Goal: Task Accomplishment & Management: Use online tool/utility

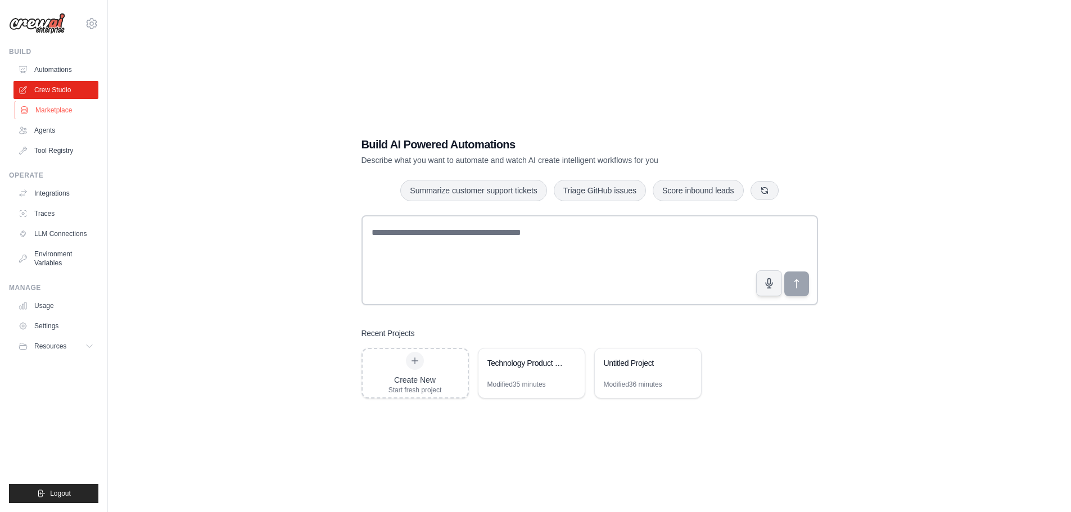
click at [44, 108] on link "Marketplace" at bounding box center [57, 110] width 85 height 18
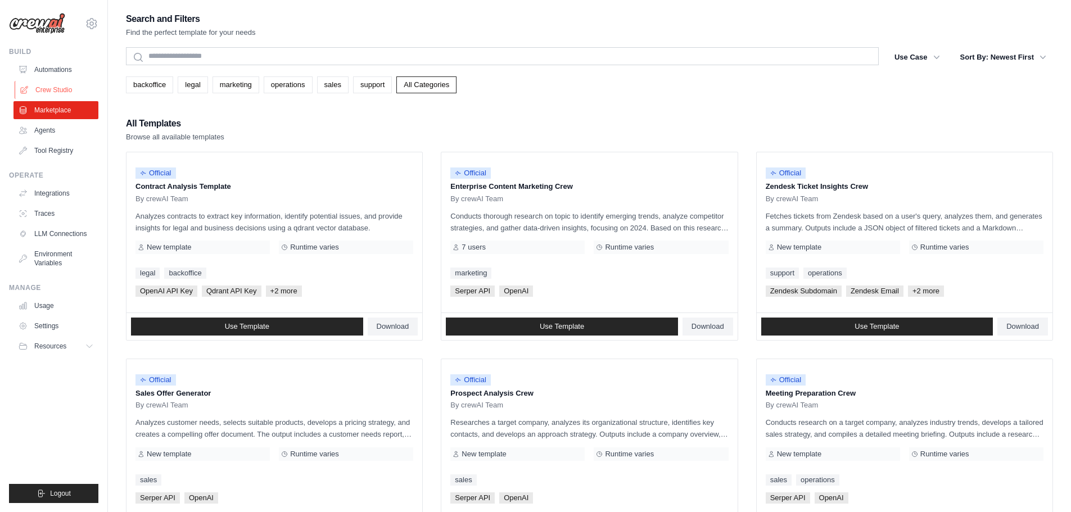
click at [70, 92] on link "Crew Studio" at bounding box center [57, 90] width 85 height 18
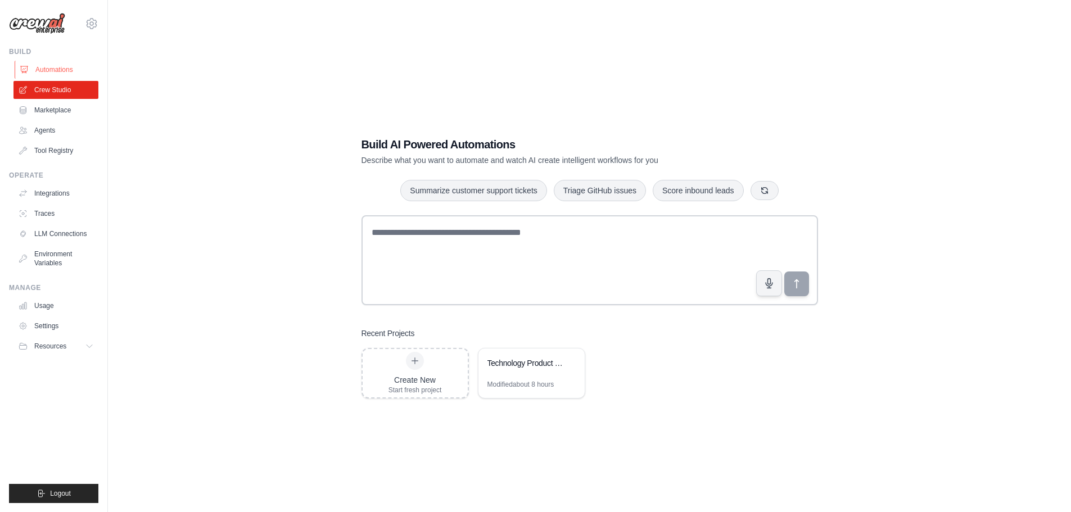
click at [70, 69] on link "Automations" at bounding box center [57, 70] width 85 height 18
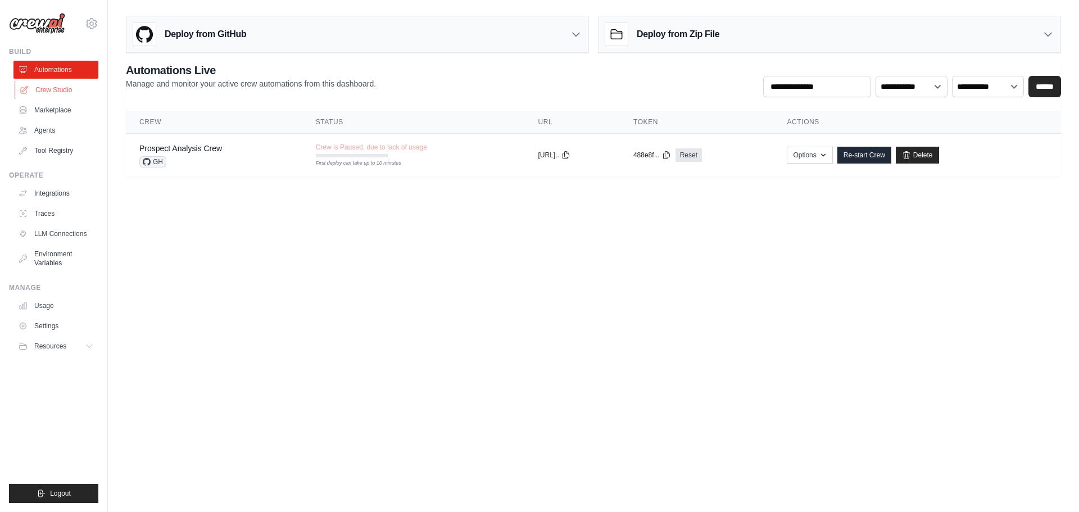
click at [65, 94] on link "Crew Studio" at bounding box center [57, 90] width 85 height 18
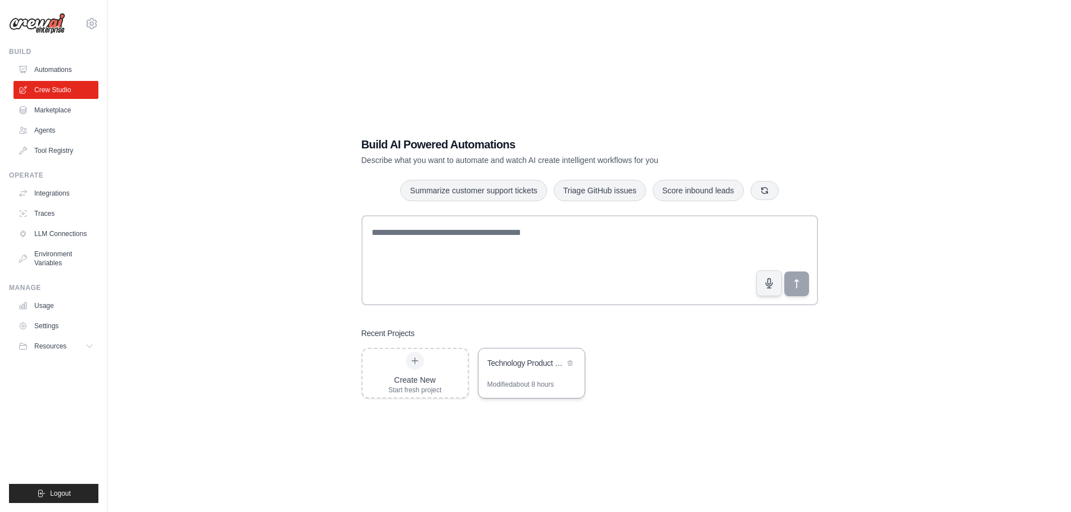
click at [537, 392] on div "Modified about 8 hours" at bounding box center [531, 389] width 106 height 18
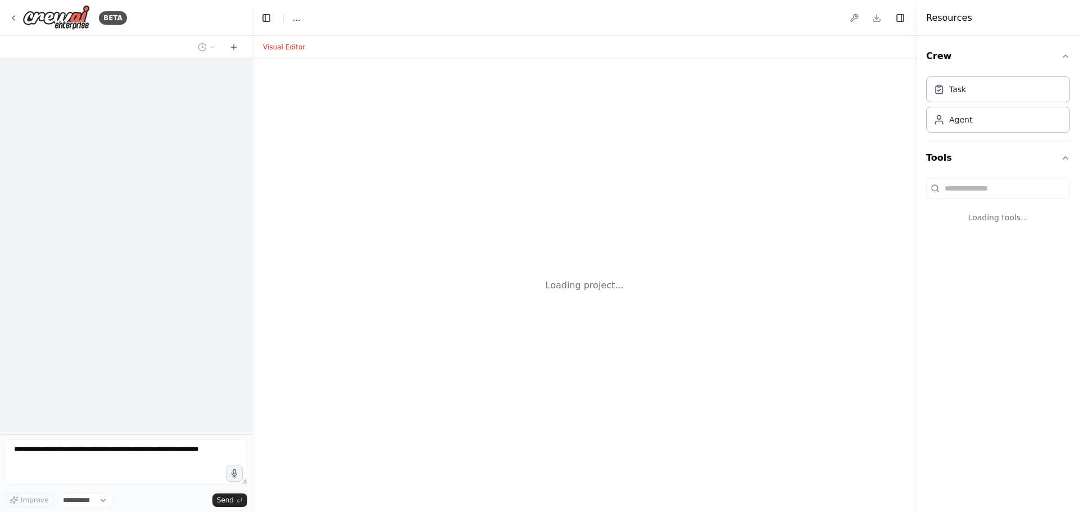
select select "****"
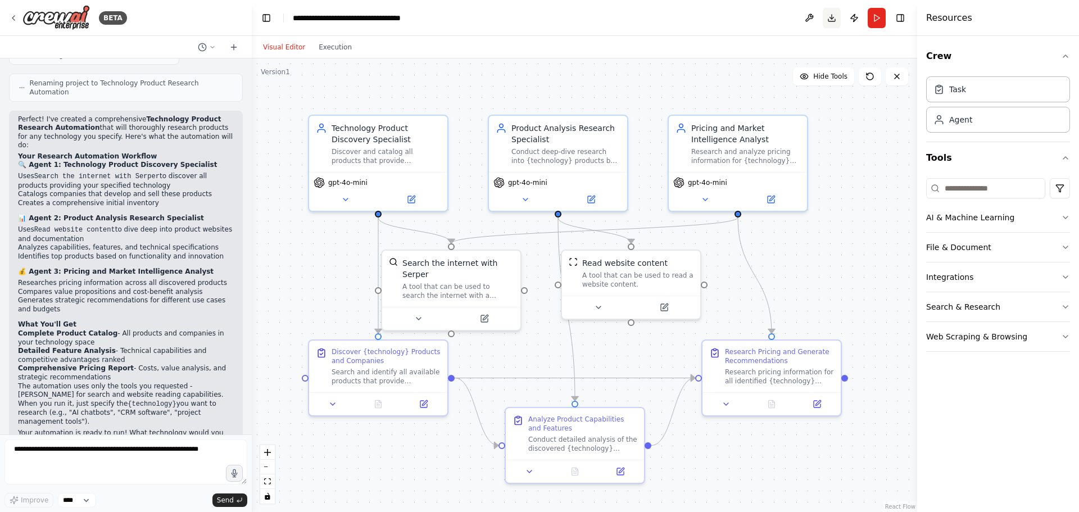
scroll to position [578, 0]
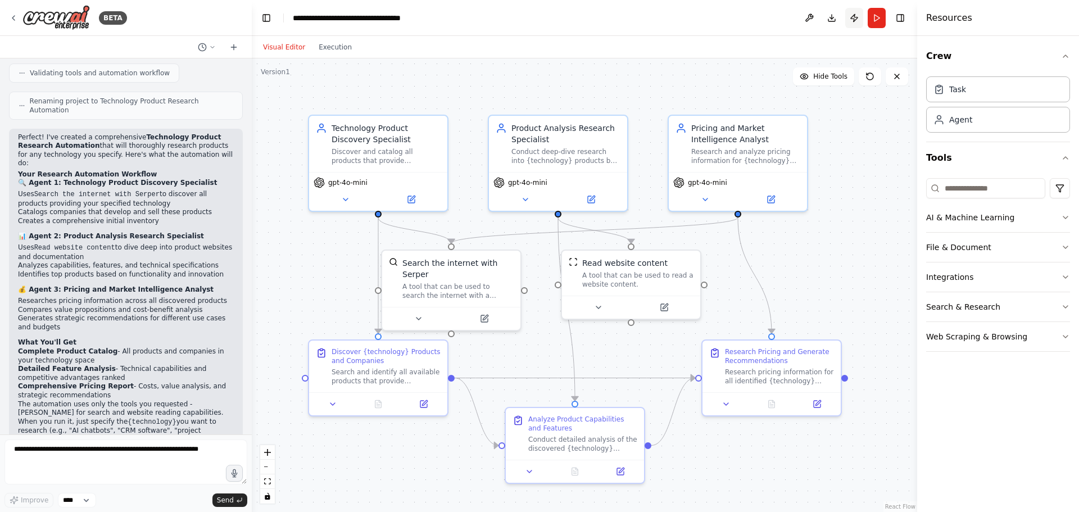
click at [852, 20] on button "Publish" at bounding box center [854, 18] width 18 height 20
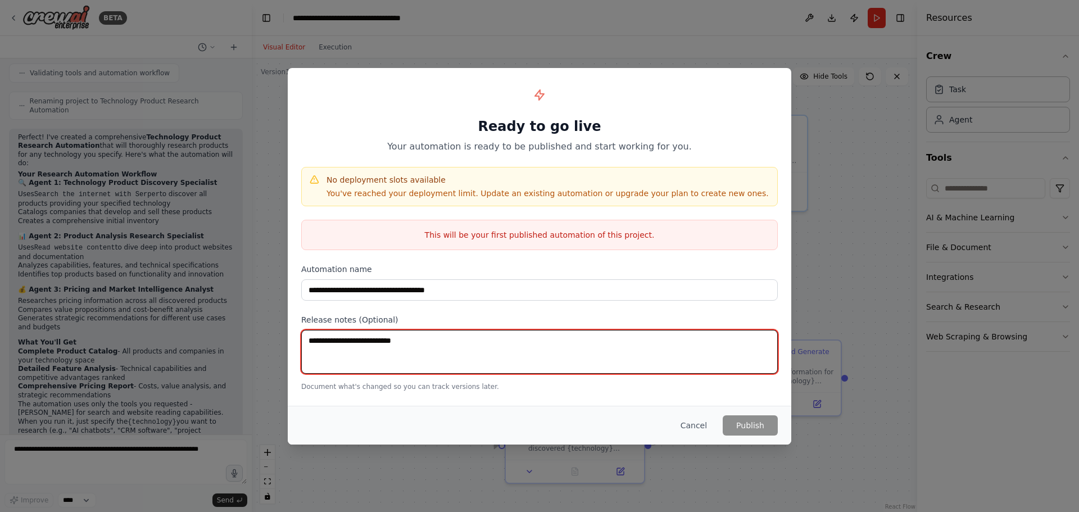
click at [466, 348] on textarea at bounding box center [539, 352] width 477 height 44
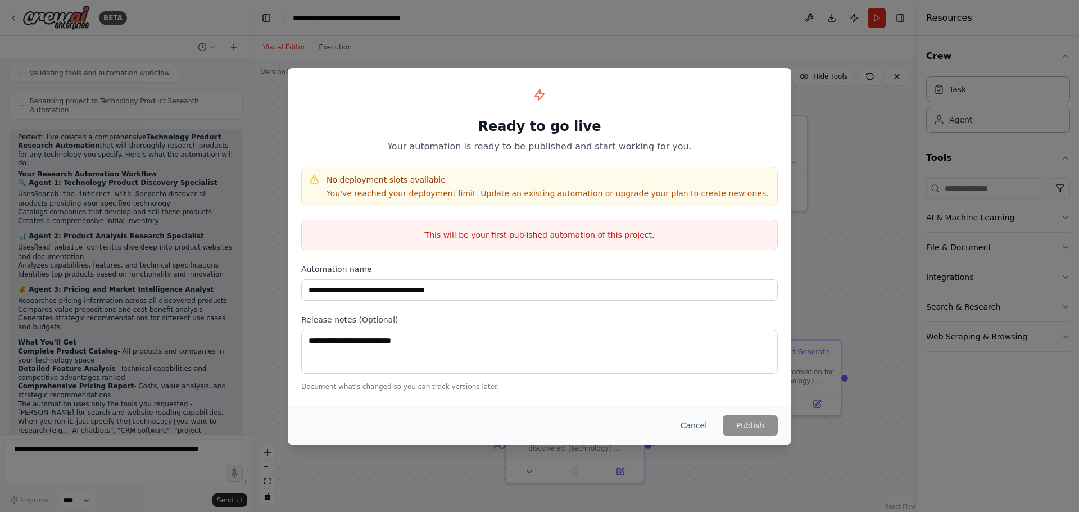
click at [529, 169] on div "No deployment slots available You've reached your deployment limit. Update an e…" at bounding box center [539, 186] width 477 height 39
drag, startPoint x: 527, startPoint y: 237, endPoint x: 634, endPoint y: 238, distance: 106.8
click at [634, 238] on p "This will be your first published automation of this project." at bounding box center [540, 234] width 476 height 11
click at [646, 238] on p "This will be your first published automation of this project." at bounding box center [540, 234] width 476 height 11
drag, startPoint x: 654, startPoint y: 232, endPoint x: 408, endPoint y: 215, distance: 246.8
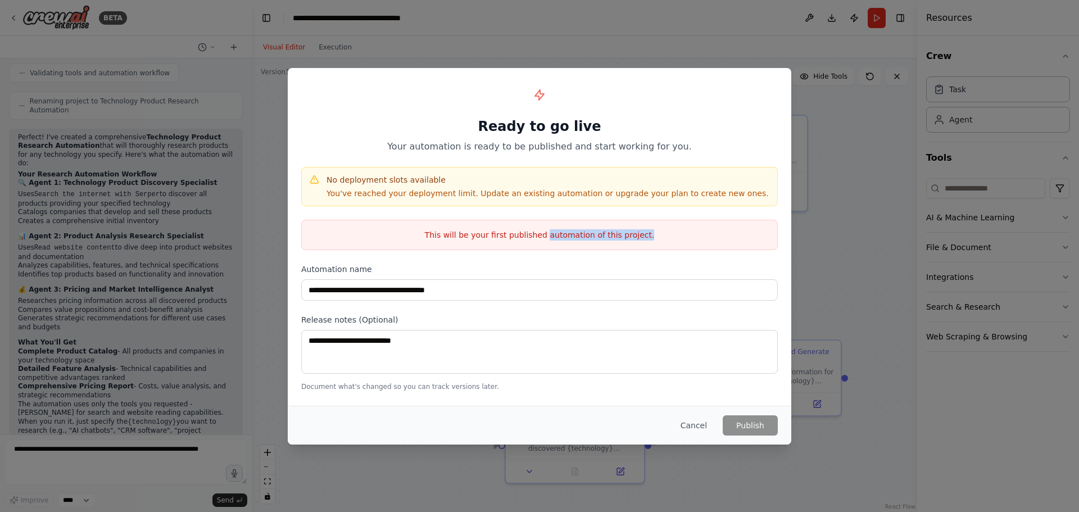
click at [474, 224] on div "This will be your first published automation of this project." at bounding box center [539, 235] width 477 height 30
drag, startPoint x: 455, startPoint y: 177, endPoint x: 573, endPoint y: 176, distance: 118.1
click at [573, 176] on h4 "No deployment slots available" at bounding box center [548, 179] width 442 height 11
click at [564, 174] on h4 "No deployment slots available" at bounding box center [548, 179] width 442 height 11
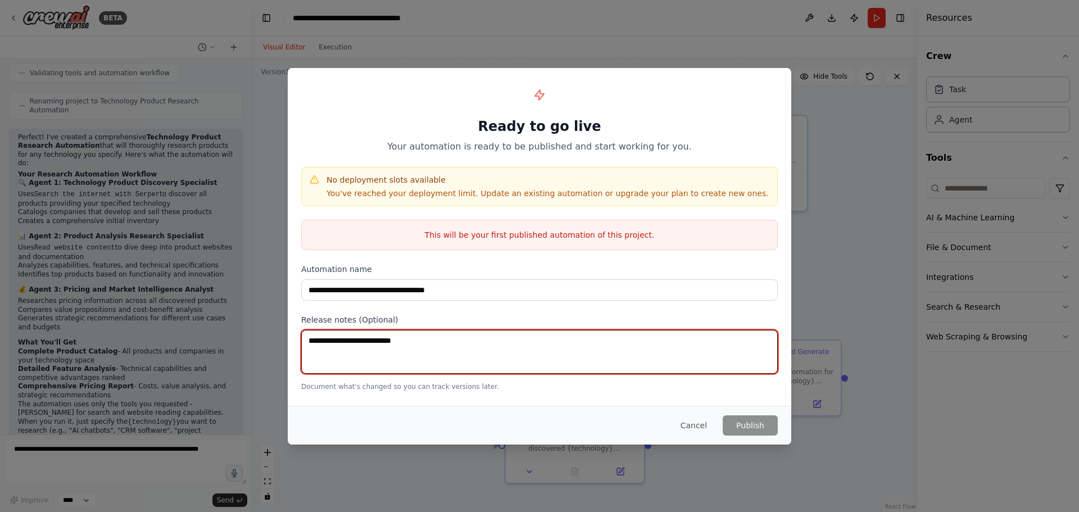
click at [386, 335] on textarea at bounding box center [539, 352] width 477 height 44
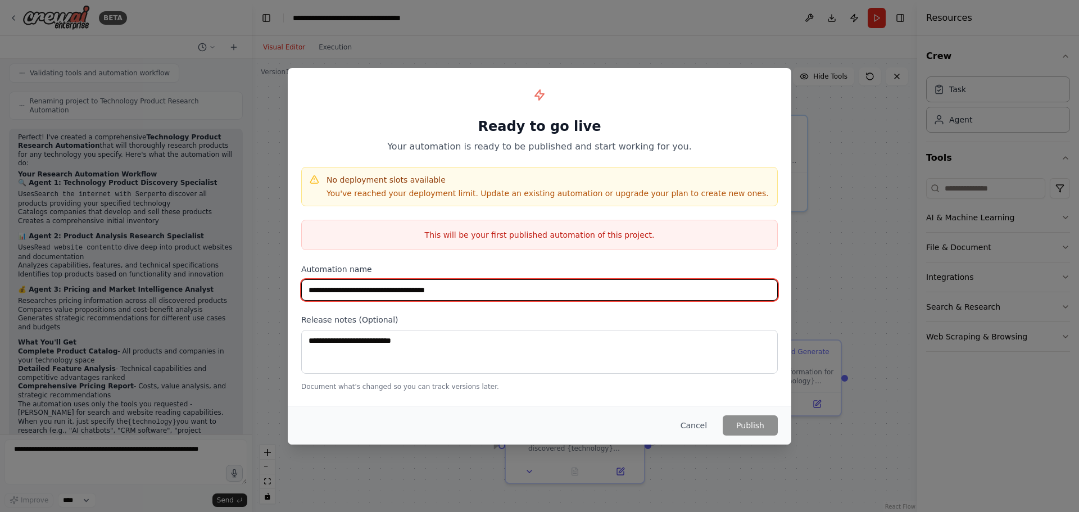
drag, startPoint x: 479, startPoint y: 291, endPoint x: 510, endPoint y: 290, distance: 31.5
click at [480, 291] on input "**********" at bounding box center [539, 289] width 477 height 21
type input "**********"
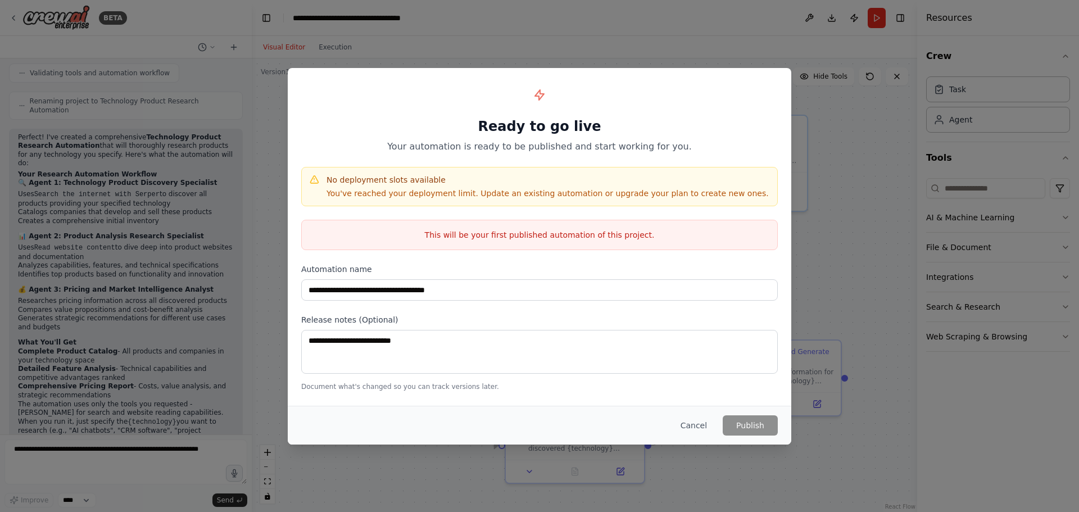
click at [451, 197] on p "You've reached your deployment limit. Update an existing automation or upgrade …" at bounding box center [548, 193] width 442 height 11
drag, startPoint x: 441, startPoint y: 196, endPoint x: 514, endPoint y: 193, distance: 73.1
click at [514, 193] on p "You've reached your deployment limit. Update an existing automation or upgrade …" at bounding box center [548, 193] width 442 height 11
click at [612, 191] on p "You've reached your deployment limit. Update an existing automation or upgrade …" at bounding box center [548, 193] width 442 height 11
click at [704, 422] on button "Cancel" at bounding box center [694, 425] width 44 height 20
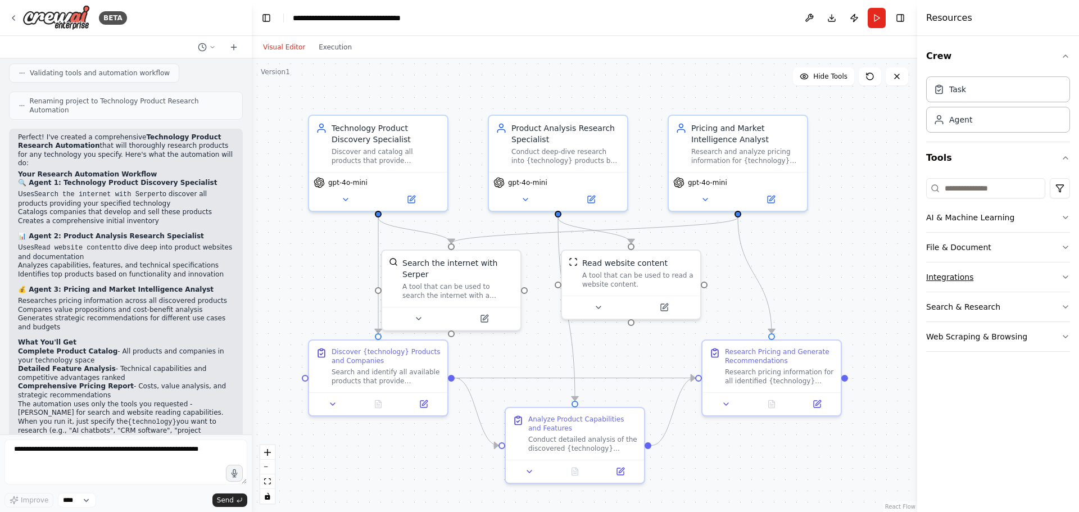
click at [1046, 278] on button "Integrations" at bounding box center [998, 277] width 144 height 29
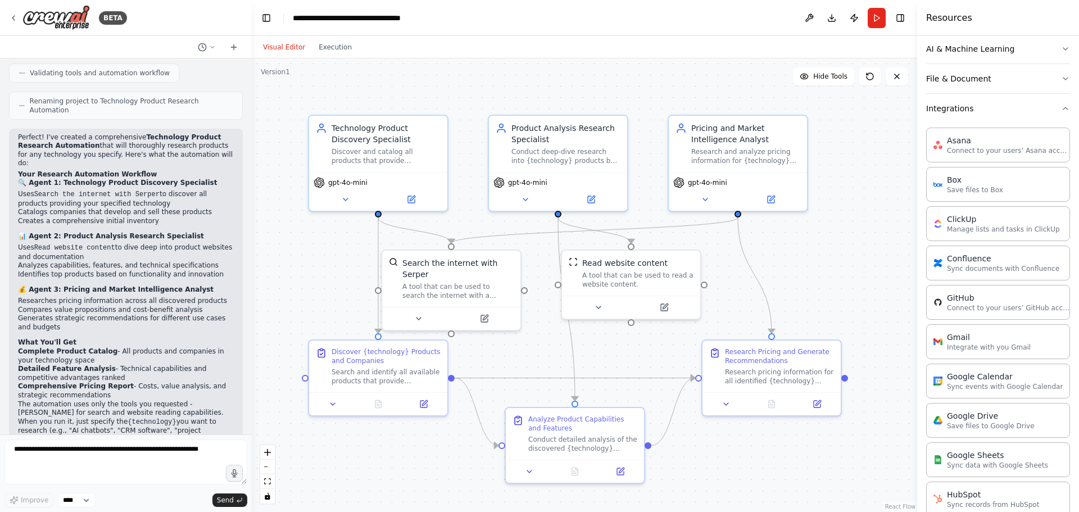
scroll to position [281, 0]
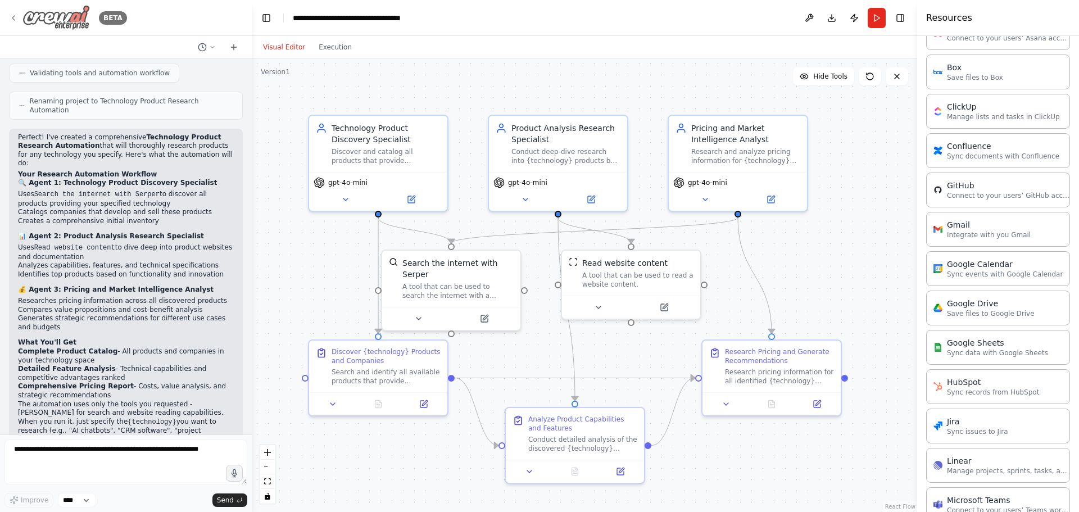
click at [15, 16] on icon at bounding box center [13, 17] width 9 height 9
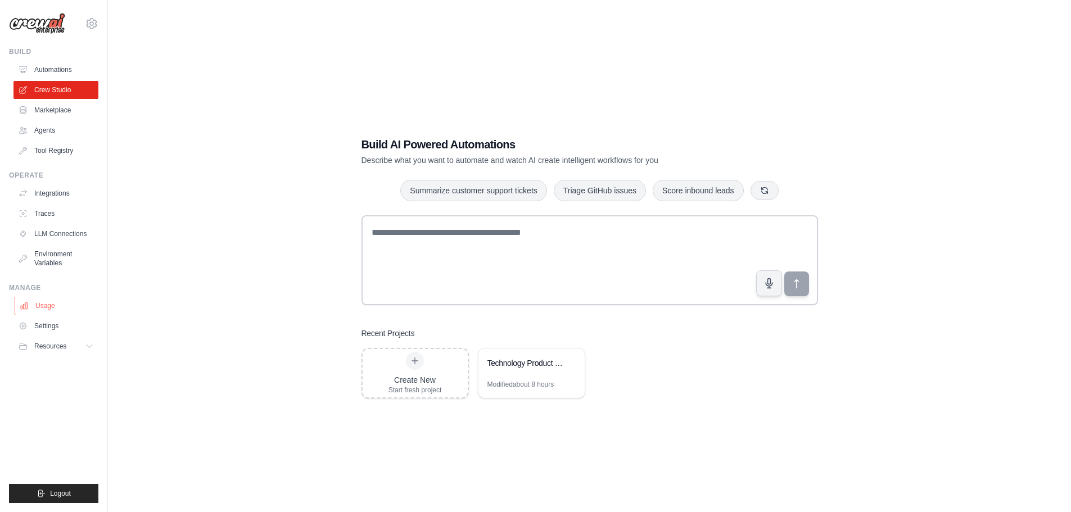
click at [42, 303] on link "Usage" at bounding box center [57, 306] width 85 height 18
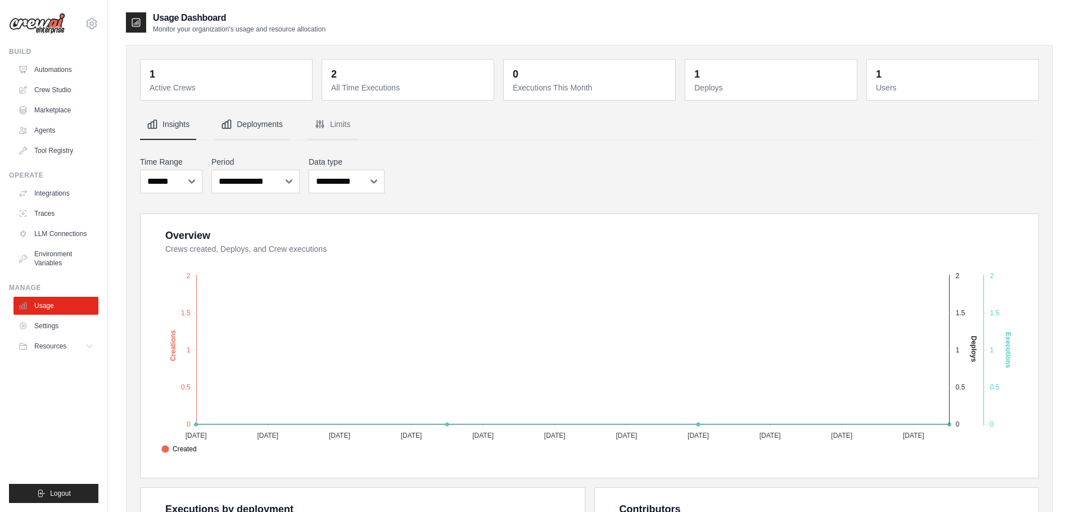
click at [249, 124] on button "Deployments" at bounding box center [251, 125] width 75 height 30
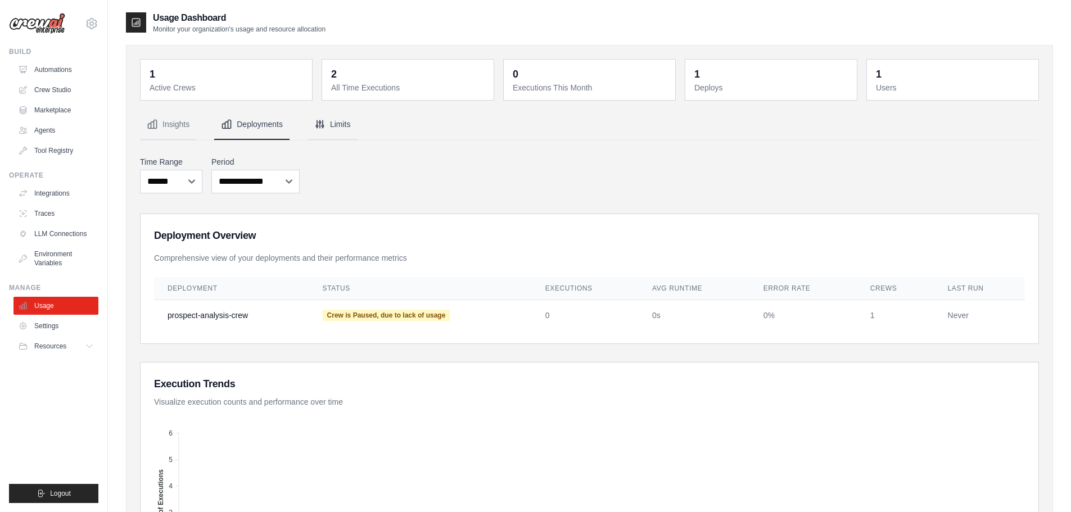
click at [342, 129] on button "Limits" at bounding box center [333, 125] width 50 height 30
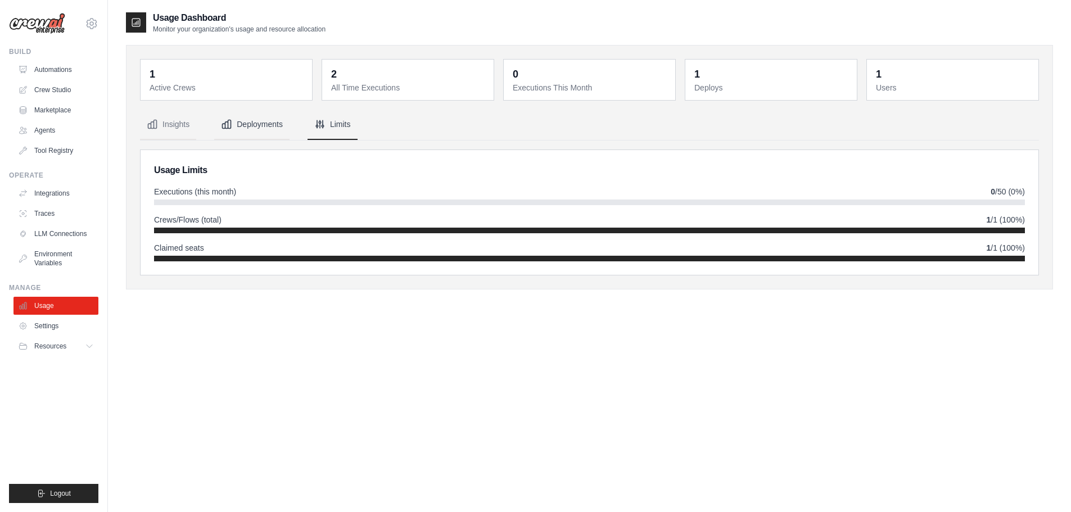
click at [257, 134] on button "Deployments" at bounding box center [251, 125] width 75 height 30
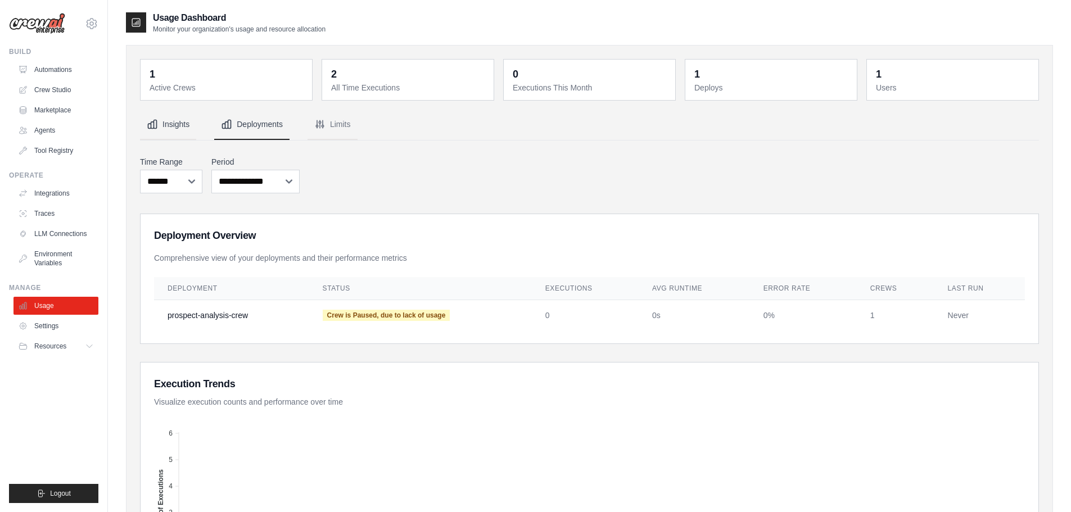
click at [181, 125] on button "Insights" at bounding box center [168, 125] width 56 height 30
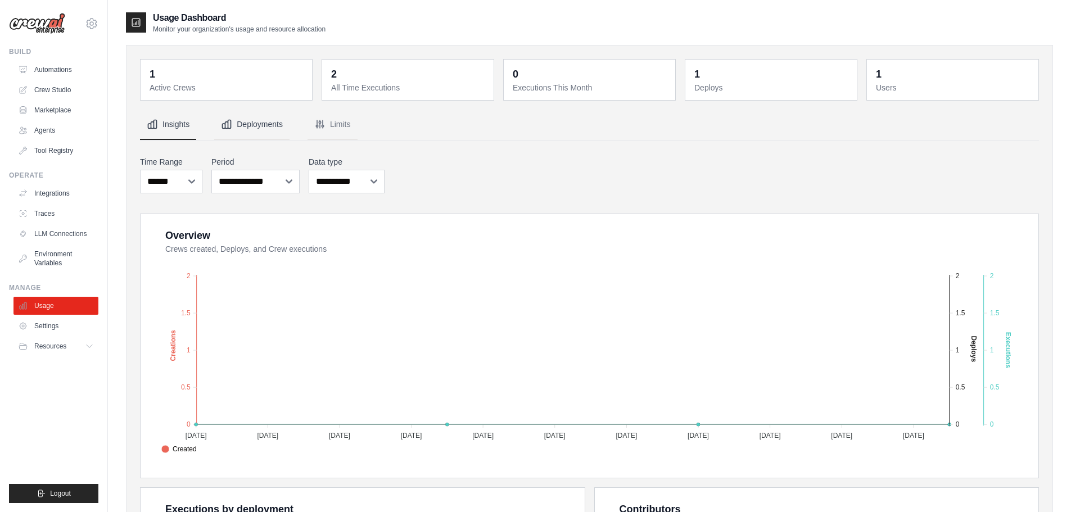
click at [239, 123] on button "Deployments" at bounding box center [251, 125] width 75 height 30
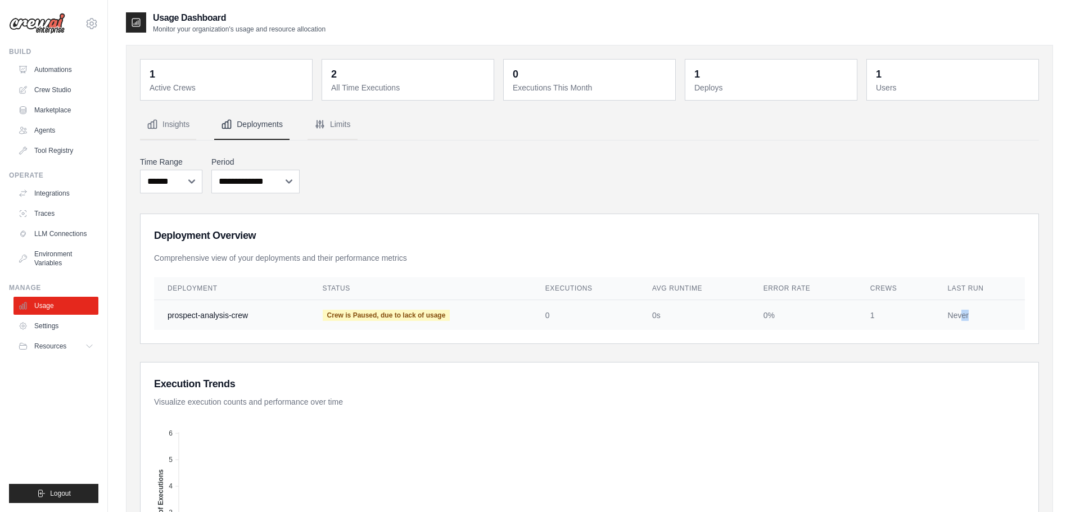
drag, startPoint x: 961, startPoint y: 316, endPoint x: 978, endPoint y: 316, distance: 16.9
click at [978, 316] on td "Never" at bounding box center [979, 315] width 91 height 30
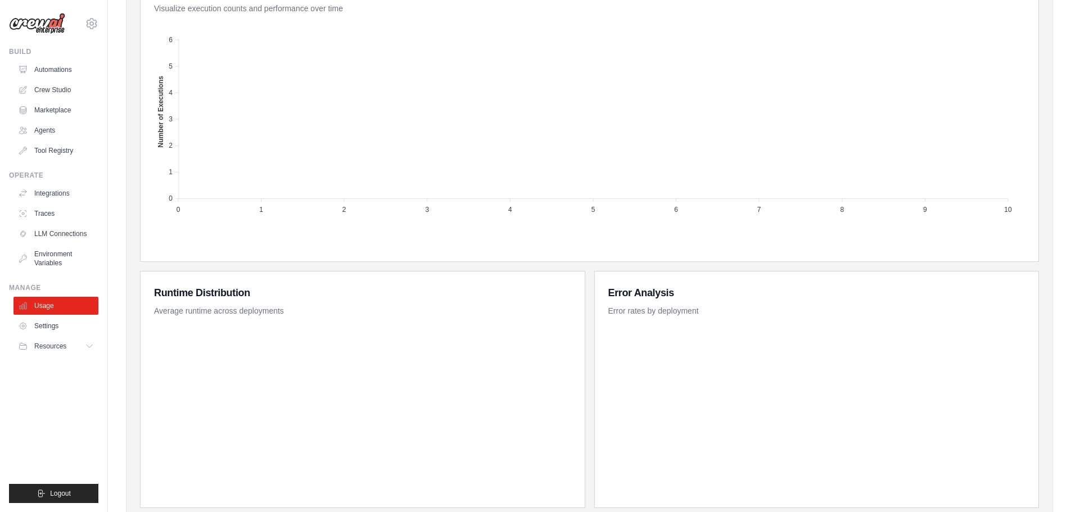
scroll to position [433, 0]
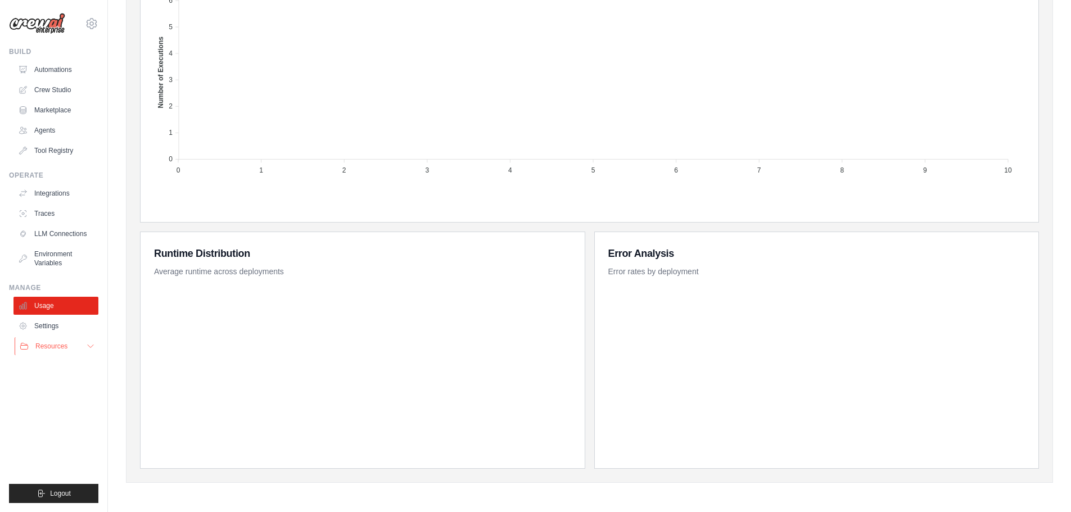
click at [77, 346] on button "Resources" at bounding box center [57, 346] width 85 height 18
click at [57, 127] on link "Agents" at bounding box center [57, 130] width 85 height 18
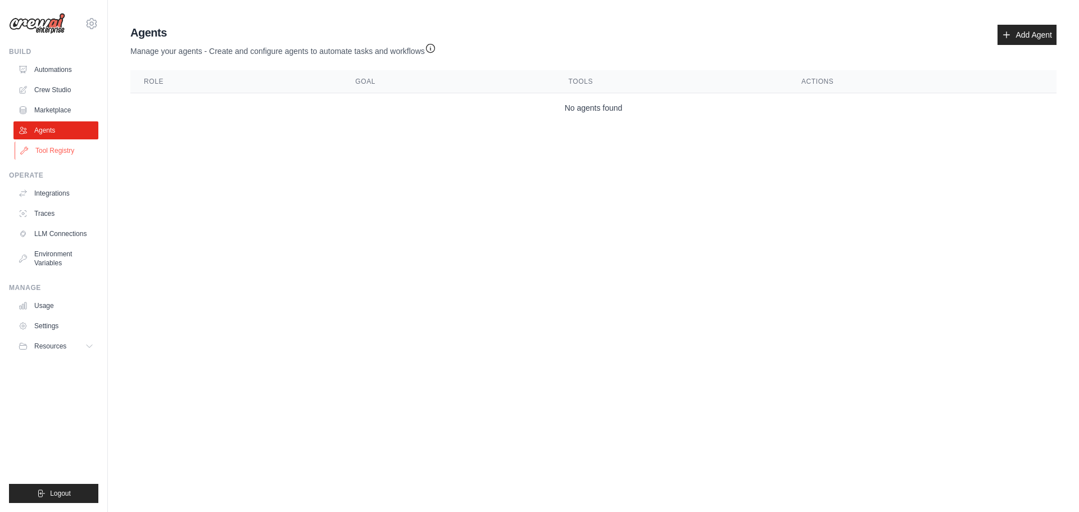
click at [95, 150] on link "Tool Registry" at bounding box center [57, 151] width 85 height 18
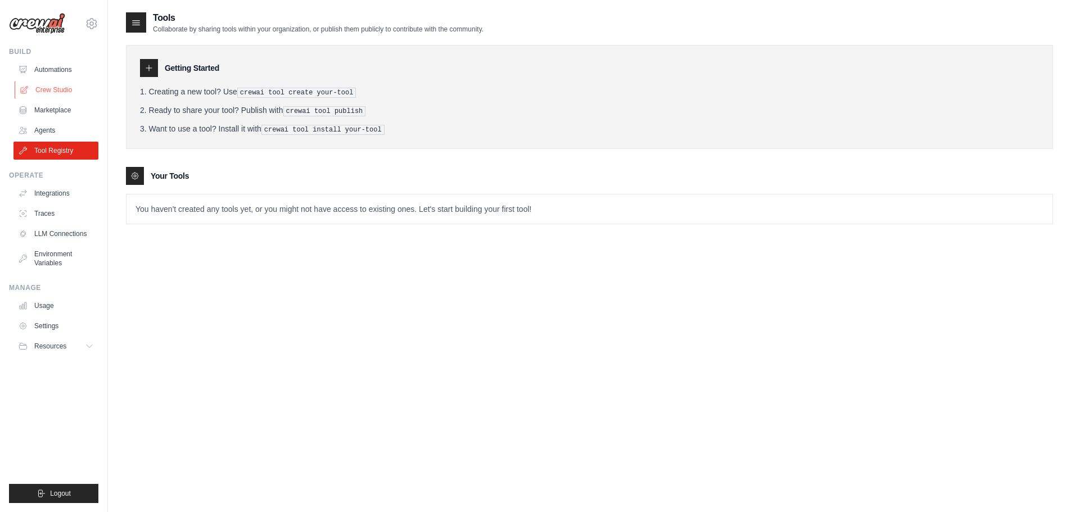
click at [65, 87] on link "Crew Studio" at bounding box center [57, 90] width 85 height 18
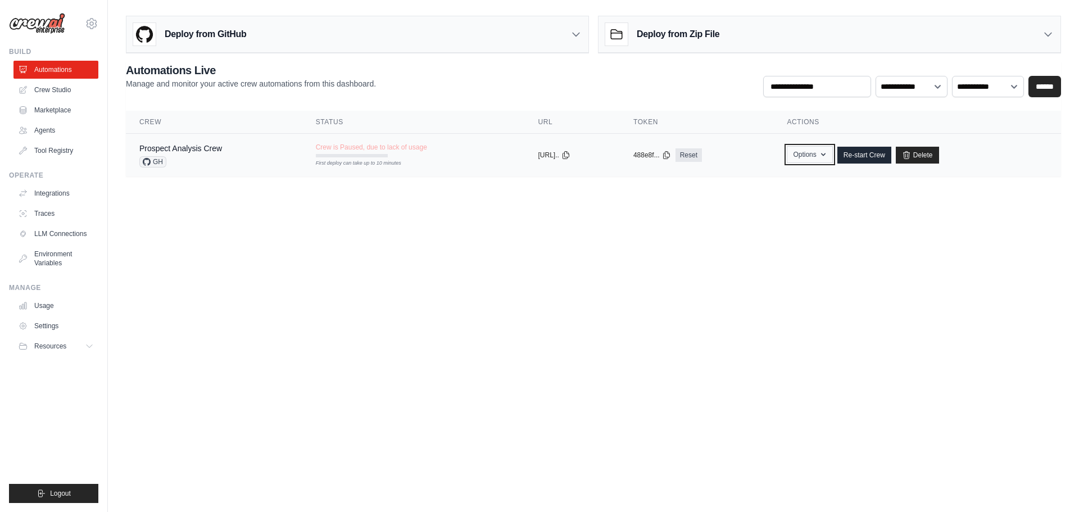
click at [819, 155] on button "Options" at bounding box center [810, 154] width 46 height 17
click at [564, 236] on body "[DOMAIN_NAME][EMAIL_ADDRESS][DOMAIN_NAME] Settings Build Automations Crew Studio" at bounding box center [539, 256] width 1079 height 512
click at [155, 166] on span "GH" at bounding box center [152, 161] width 27 height 11
